Goal: Transaction & Acquisition: Purchase product/service

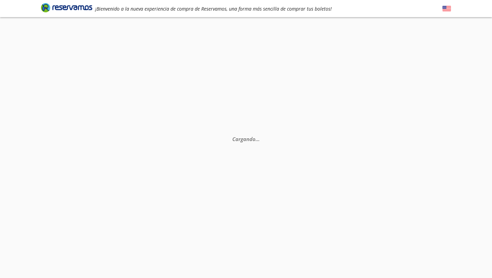
click at [447, 9] on img at bounding box center [447, 8] width 9 height 9
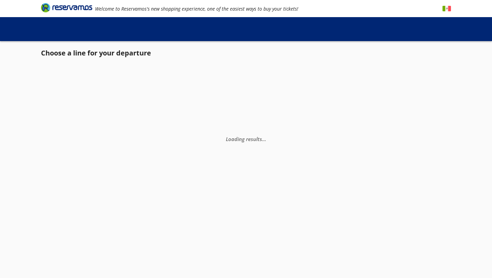
click at [447, 8] on img at bounding box center [447, 8] width 9 height 9
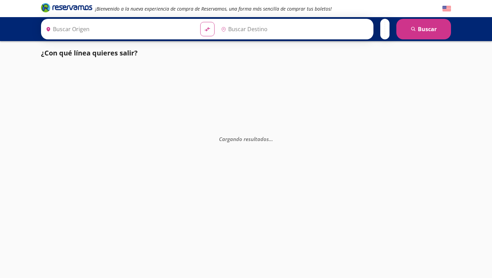
type input "[GEOGRAPHIC_DATA], [GEOGRAPHIC_DATA]"
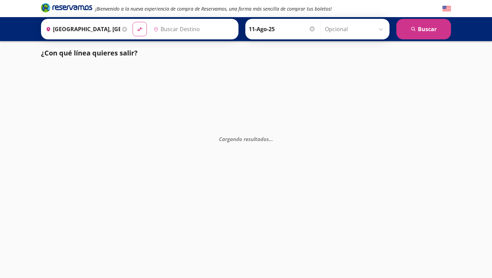
type input "[GEOGRAPHIC_DATA], [GEOGRAPHIC_DATA]"
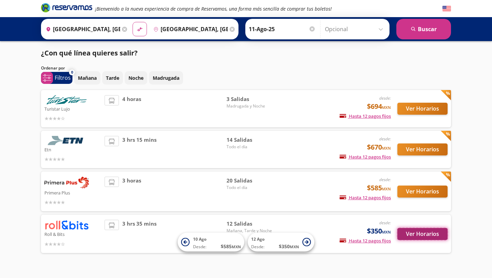
click at [423, 235] on button "Ver Horarios" at bounding box center [423, 234] width 50 height 12
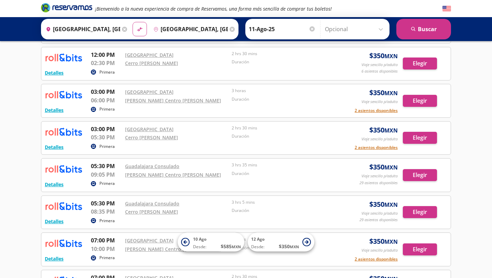
scroll to position [252, 0]
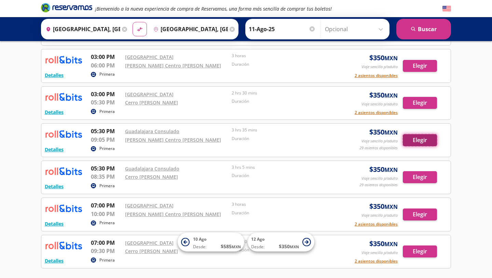
click at [417, 138] on button "Elegir" at bounding box center [420, 140] width 34 height 12
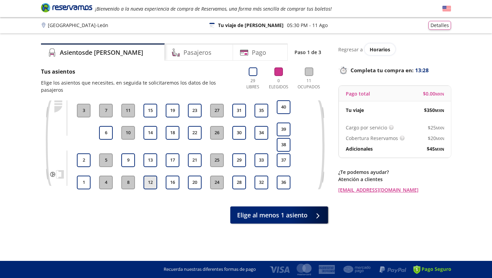
click at [149, 175] on button "12" at bounding box center [151, 182] width 14 height 14
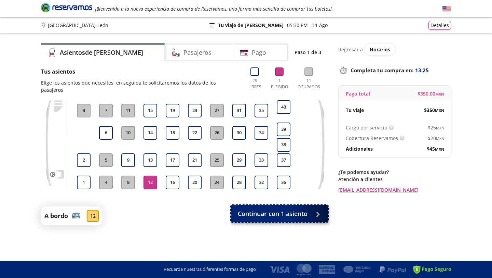
click at [265, 209] on span "Continuar con 1 asiento" at bounding box center [273, 213] width 70 height 9
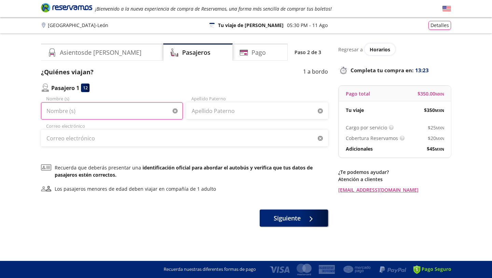
click at [128, 114] on input "Nombre (s)" at bounding box center [112, 110] width 142 height 17
type input "[PERSON_NAME]"
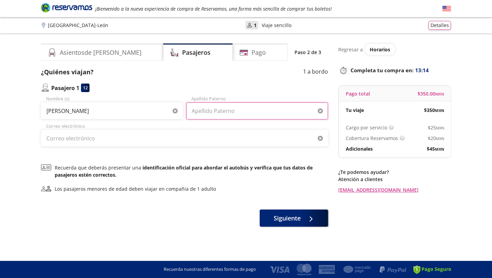
click at [202, 115] on input "Apellido Paterno" at bounding box center [257, 110] width 142 height 17
type input "[PERSON_NAME]"
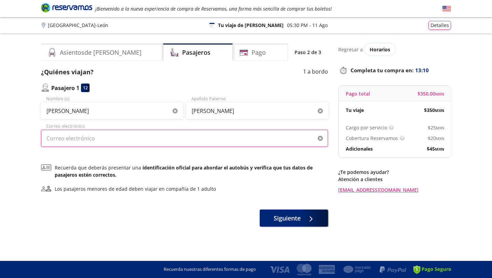
click at [160, 141] on input "Correo electrónico" at bounding box center [184, 138] width 287 height 17
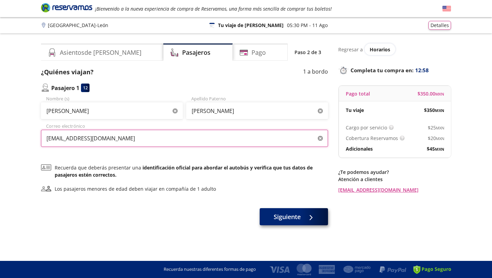
type input "[EMAIL_ADDRESS][DOMAIN_NAME]"
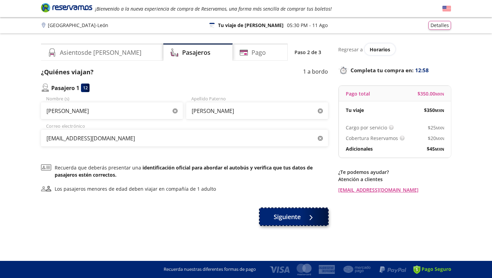
click at [280, 219] on span "Siguiente" at bounding box center [287, 216] width 27 height 9
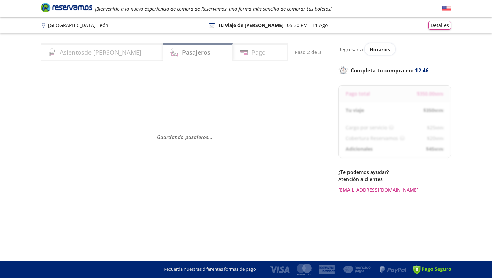
select select "MX"
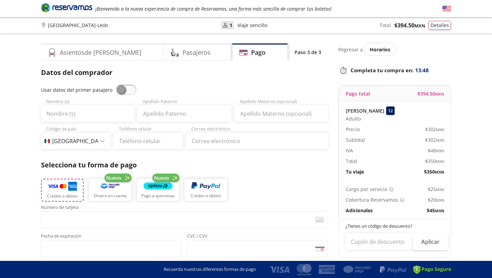
click at [65, 191] on button "Crédito o débito" at bounding box center [62, 190] width 43 height 23
click at [77, 113] on input "Nombre (s)" at bounding box center [87, 113] width 93 height 17
type input "[PERSON_NAME]"
click at [166, 111] on input "Apellido Paterno" at bounding box center [184, 113] width 93 height 17
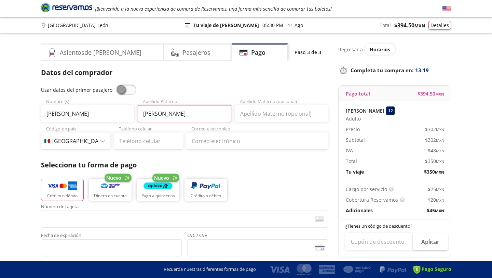
type input "[PERSON_NAME]"
click at [253, 115] on input "Apellido Materno (opcional)" at bounding box center [281, 113] width 93 height 17
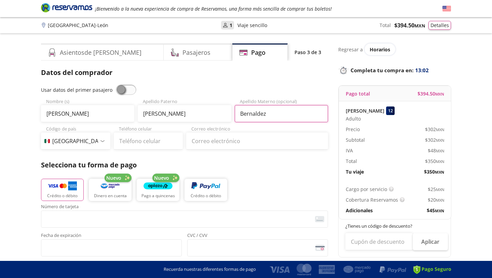
type input "Bernaldez"
click at [139, 142] on input "Teléfono celular" at bounding box center [148, 140] width 69 height 17
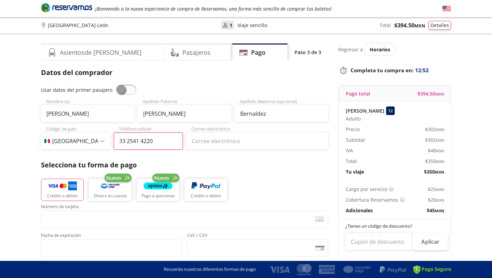
type input "33 2541 4220"
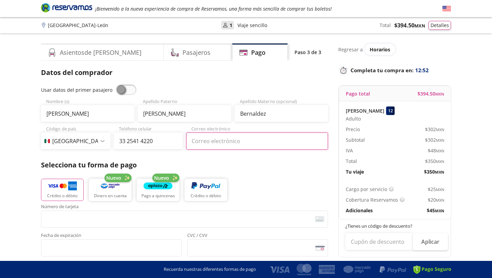
click at [200, 137] on input "Correo electrónico" at bounding box center [257, 140] width 142 height 17
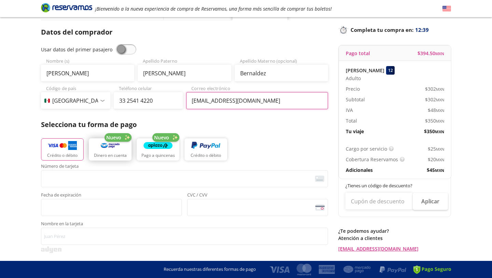
scroll to position [41, 0]
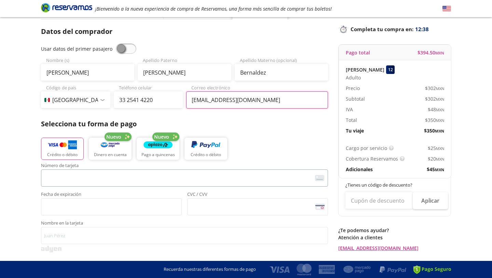
type input "[EMAIL_ADDRESS][DOMAIN_NAME]"
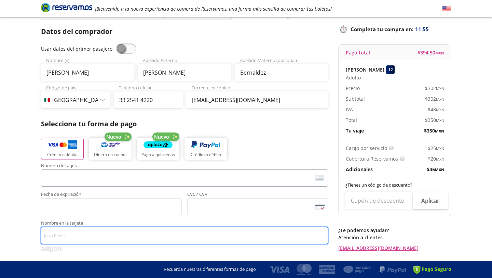
type input "[PERSON_NAME]"
click at [172, 234] on input "[PERSON_NAME]" at bounding box center [184, 235] width 287 height 17
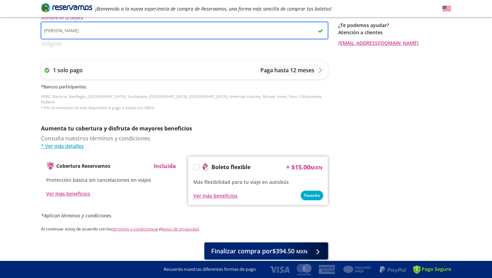
scroll to position [254, 0]
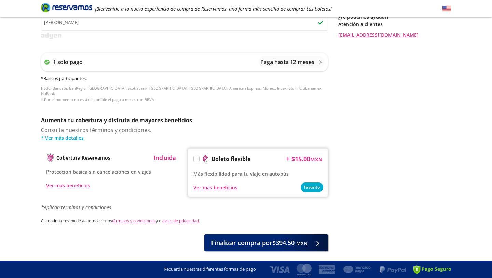
click at [197, 156] on label at bounding box center [196, 158] width 5 height 5
click at [197, 158] on input "Boleto flexible" at bounding box center [196, 160] width 4 height 4
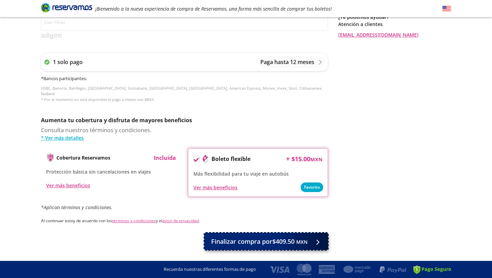
click at [266, 237] on span "Finalizar compra por $409.50 MXN" at bounding box center [259, 241] width 96 height 9
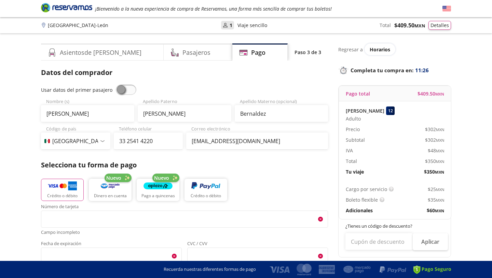
scroll to position [316, 0]
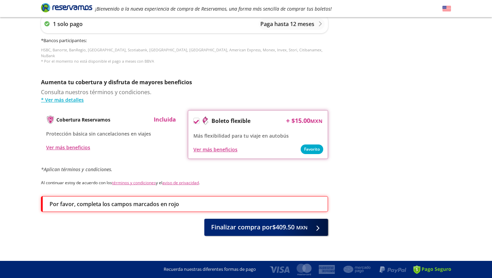
click at [156, 200] on p "Por favor, completa los campos marcados en rojo" at bounding box center [115, 204] width 130 height 8
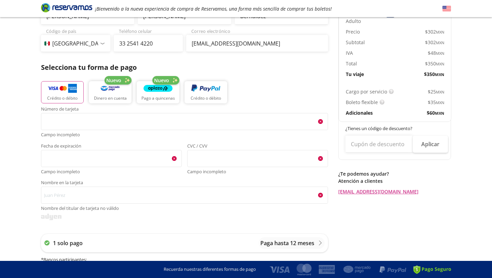
scroll to position [112, 0]
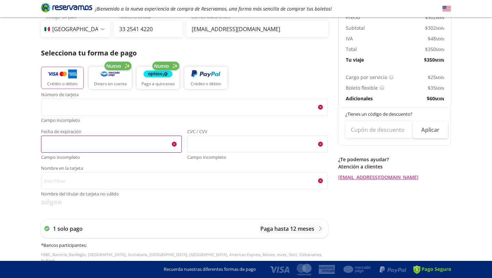
click at [143, 152] on span "<p>Your browser does not support iframes.</p>" at bounding box center [111, 143] width 141 height 17
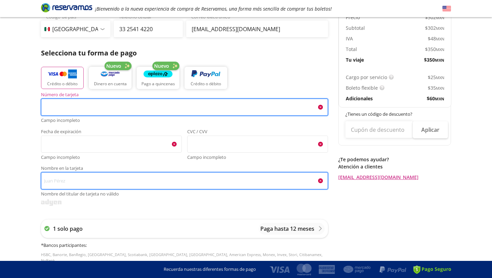
type input "[PERSON_NAME]"
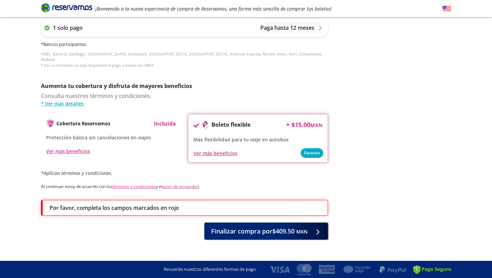
scroll to position [289, 0]
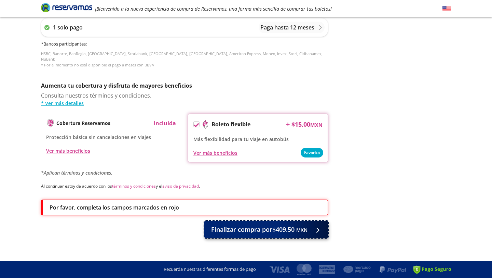
click at [238, 227] on span "Finalizar compra por $409.50 MXN" at bounding box center [259, 229] width 96 height 9
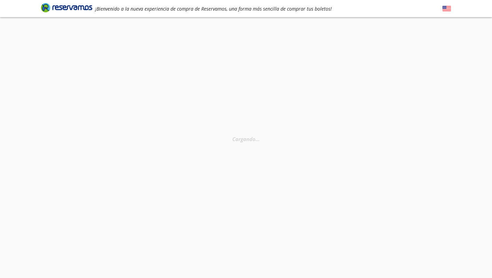
select select "MX"
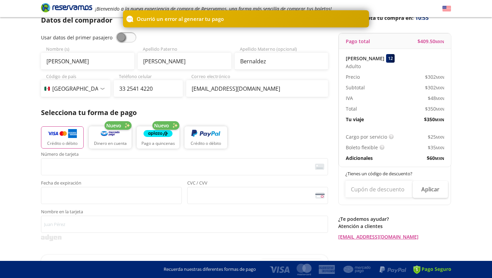
scroll to position [54, 0]
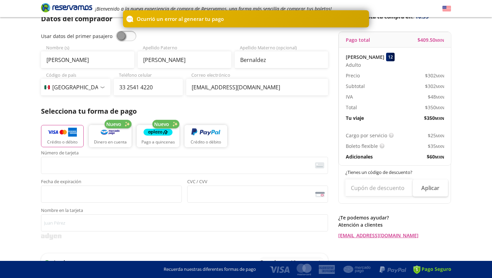
click at [142, 156] on span "Número de tarjeta" at bounding box center [184, 153] width 287 height 6
click at [70, 134] on img "button" at bounding box center [62, 132] width 29 height 10
click at [70, 135] on img "button" at bounding box center [62, 132] width 29 height 10
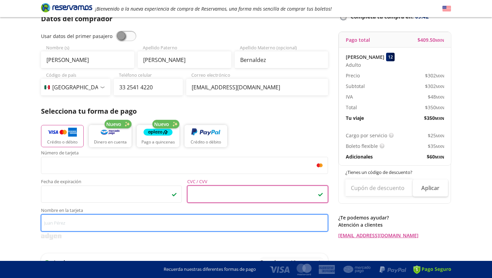
click at [129, 224] on input "Nombre en la tarjeta" at bounding box center [184, 222] width 287 height 17
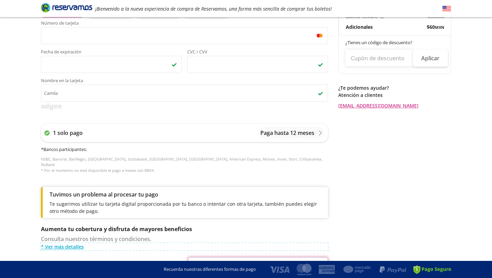
scroll to position [182, 0]
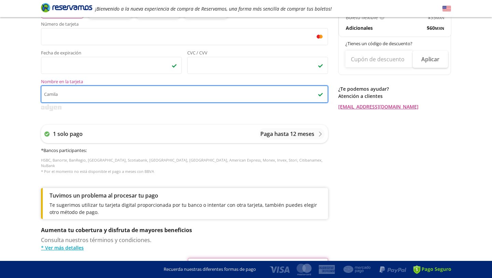
click at [103, 99] on input "Camila" at bounding box center [184, 93] width 287 height 17
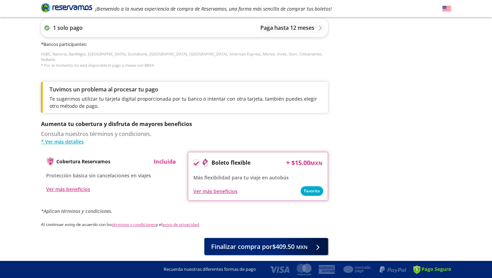
scroll to position [308, 0]
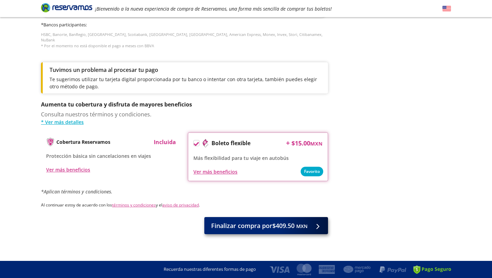
type input "[PERSON_NAME]"
click at [231, 222] on span "Finalizar compra por $409.50 MXN" at bounding box center [259, 225] width 96 height 9
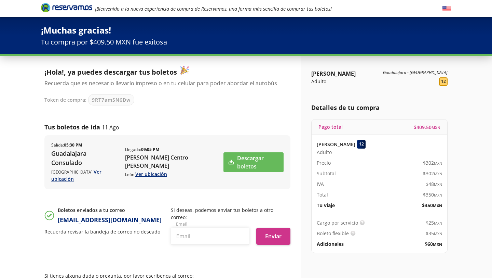
scroll to position [42, 0]
